Goal: Task Accomplishment & Management: Use online tool/utility

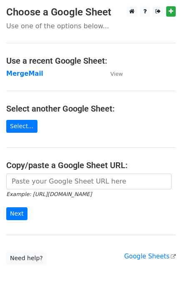
click at [23, 78] on td "MergeMail" at bounding box center [54, 74] width 96 height 10
click at [25, 77] on strong "MergeMail" at bounding box center [24, 74] width 37 height 8
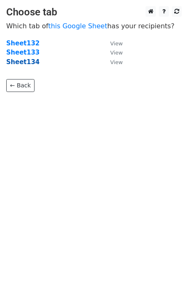
click at [29, 65] on strong "Sheet134" at bounding box center [22, 62] width 33 height 8
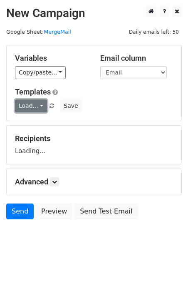
click at [34, 106] on link "Load..." at bounding box center [31, 106] width 32 height 13
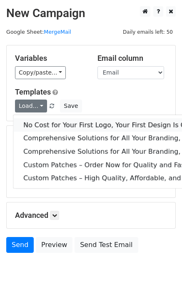
click at [53, 121] on link "No Cost for Your First Logo, Your First Design Is On Us!" at bounding box center [170, 124] width 314 height 13
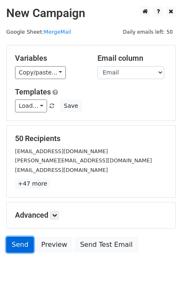
click at [20, 247] on link "Send" at bounding box center [20, 245] width 28 height 16
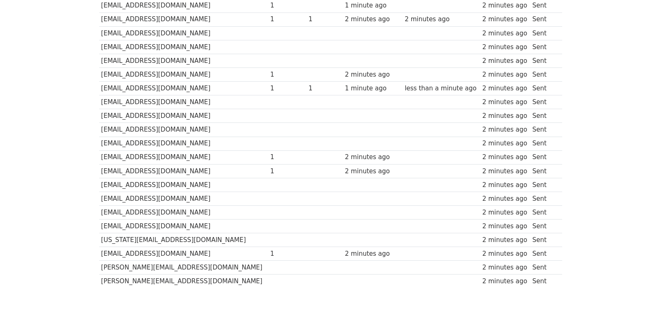
scroll to position [580, 0]
